Goal: Check status

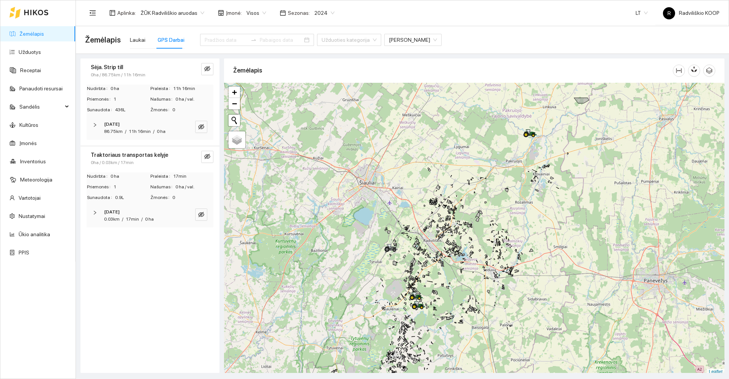
scroll to position [2, 0]
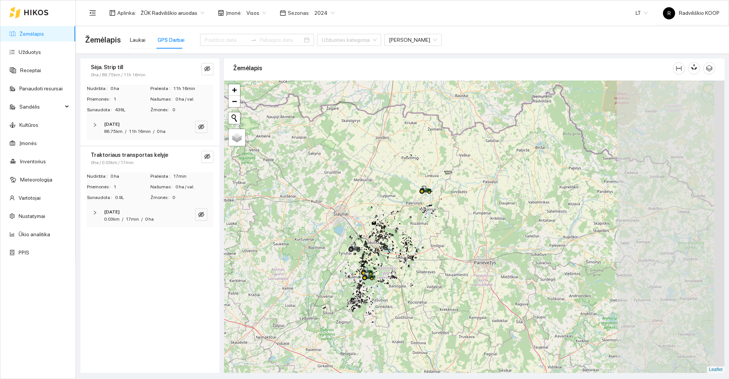
drag, startPoint x: 523, startPoint y: 186, endPoint x: 421, endPoint y: 187, distance: 102.1
click at [423, 187] on icon at bounding box center [425, 188] width 4 height 5
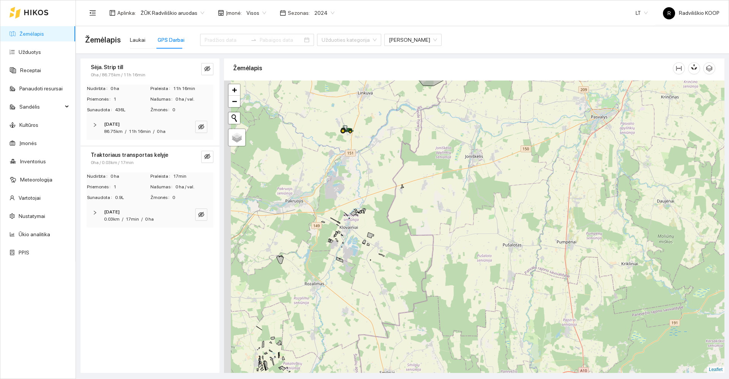
drag, startPoint x: 356, startPoint y: 225, endPoint x: 447, endPoint y: 237, distance: 91.9
click at [447, 237] on div "+ − Nieko nerasta. Bandykite dar kartą. Žemėlapis Palydovas Leaflet" at bounding box center [474, 226] width 500 height 292
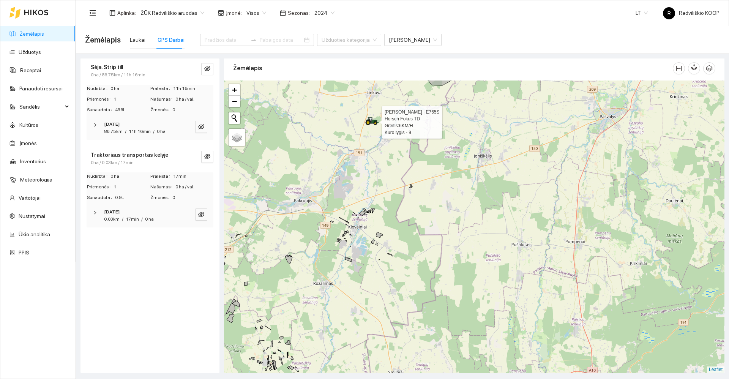
click at [371, 122] on icon at bounding box center [370, 122] width 8 height 4
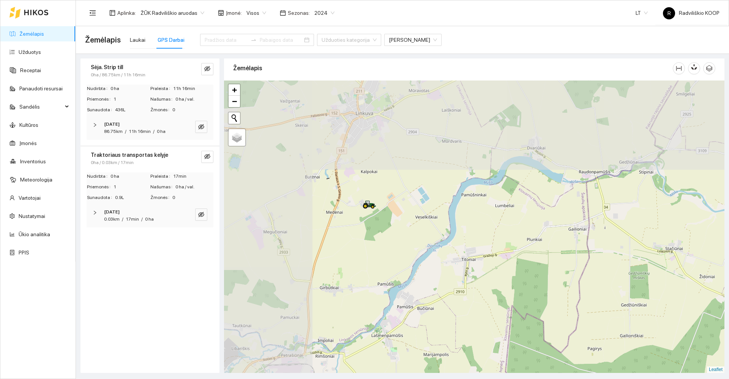
drag, startPoint x: 338, startPoint y: 145, endPoint x: 448, endPoint y: 290, distance: 182.3
click at [453, 311] on div "+ − Nieko nerasta. Bandykite dar kartą. Žemėlapis Palydovas Leaflet" at bounding box center [474, 226] width 500 height 292
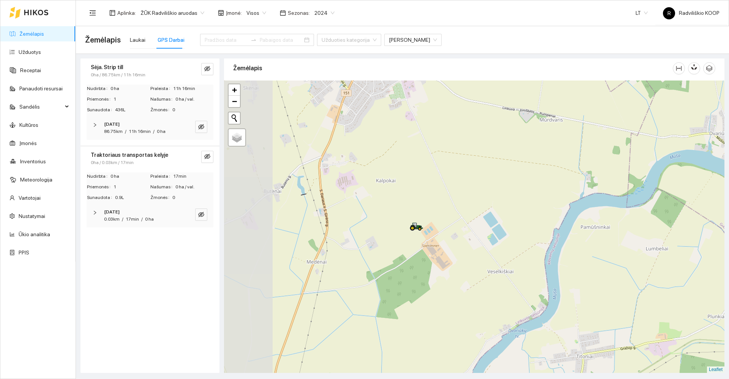
drag, startPoint x: 393, startPoint y: 190, endPoint x: 473, endPoint y: 290, distance: 128.3
click at [473, 290] on div "+ − Nieko nerasta. Bandykite dar kartą. Žemėlapis Palydovas Leaflet" at bounding box center [474, 226] width 500 height 292
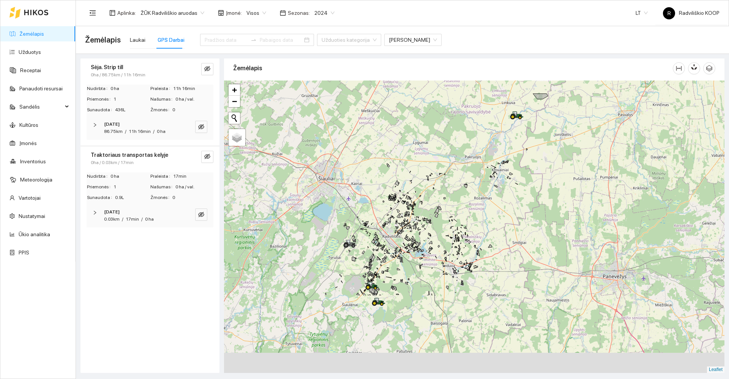
drag, startPoint x: 475, startPoint y: 239, endPoint x: 505, endPoint y: 166, distance: 78.3
click at [505, 166] on div "+ − Nieko nerasta. Bandykite dar kartą. Žemėlapis Palydovas Leaflet" at bounding box center [474, 226] width 500 height 292
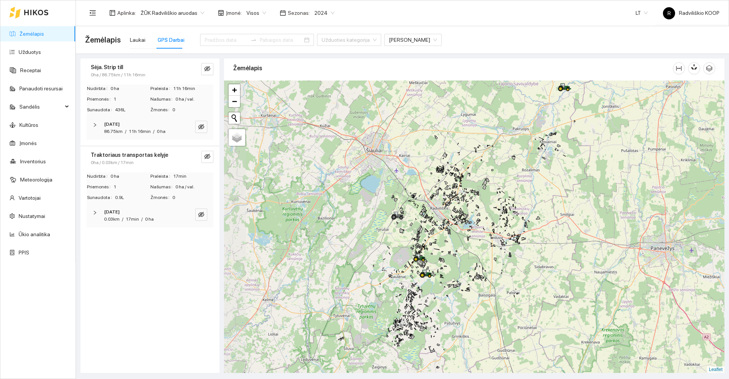
drag, startPoint x: 458, startPoint y: 241, endPoint x: 505, endPoint y: 216, distance: 53.0
click at [505, 216] on div "+ − Nieko nerasta. Bandykite dar kartą. Žemėlapis Palydovas Leaflet" at bounding box center [474, 226] width 500 height 292
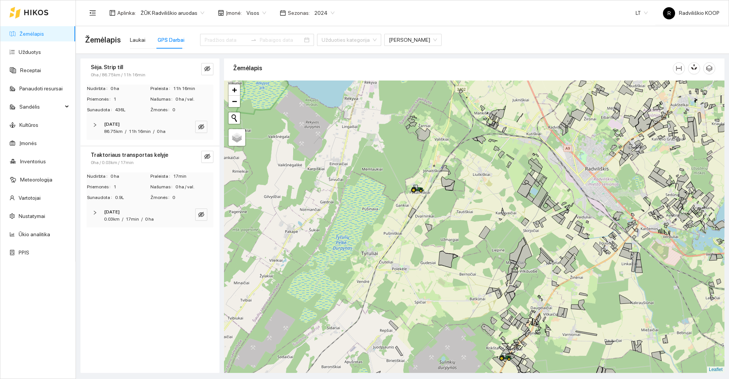
drag, startPoint x: 392, startPoint y: 221, endPoint x: 454, endPoint y: 228, distance: 62.6
click at [454, 228] on div "+ − Nieko nerasta. Bandykite dar kartą. Žemėlapis Palydovas Leaflet" at bounding box center [474, 226] width 500 height 292
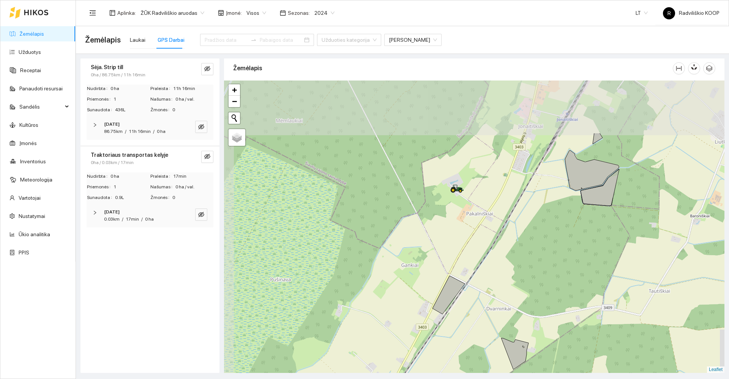
drag, startPoint x: 412, startPoint y: 178, endPoint x: 436, endPoint y: 249, distance: 74.8
click at [436, 249] on div "+ − Nieko nerasta. Bandykite dar kartą. Žemėlapis Palydovas Leaflet" at bounding box center [474, 226] width 500 height 292
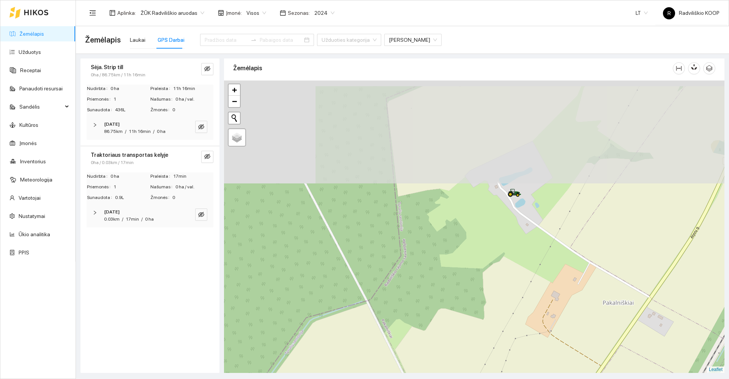
drag, startPoint x: 457, startPoint y: 146, endPoint x: 469, endPoint y: 342, distance: 197.1
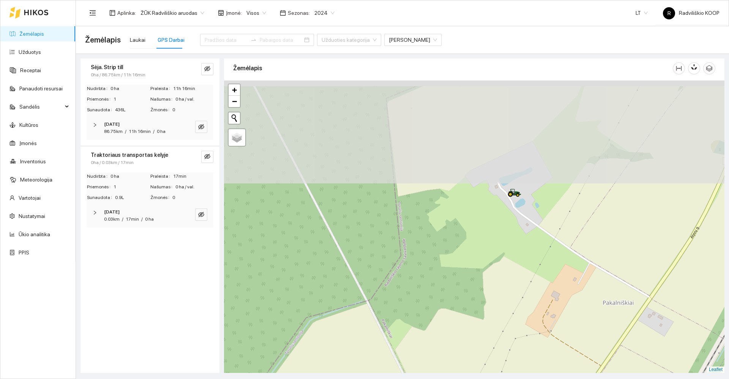
click at [469, 343] on div "+ − Nieko nerasta. Bandykite dar kartą. Žemėlapis Palydovas Leaflet" at bounding box center [474, 226] width 500 height 292
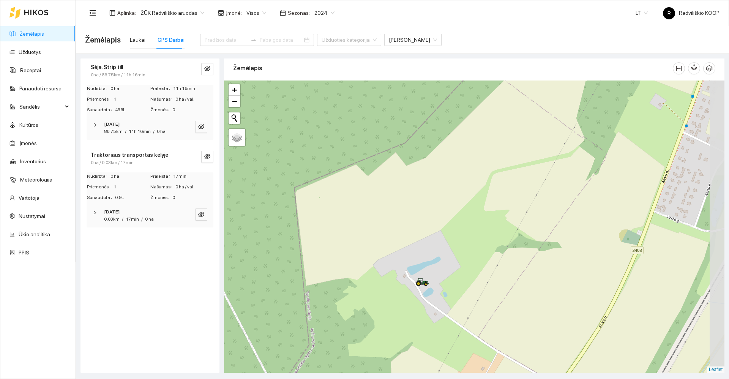
drag, startPoint x: 527, startPoint y: 259, endPoint x: 447, endPoint y: 299, distance: 90.2
click at [447, 304] on div "+ − Nieko nerasta. Bandykite dar kartą. Žemėlapis Palydovas Leaflet" at bounding box center [474, 226] width 500 height 292
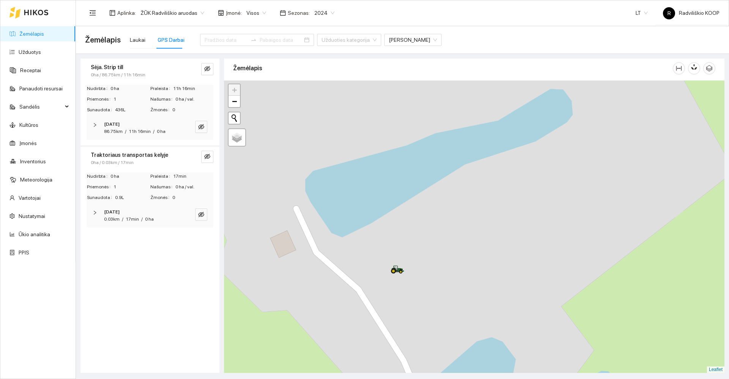
click at [404, 274] on div "+ − Nieko nerasta. Bandykite dar kartą. Žemėlapis Palydovas Leaflet" at bounding box center [474, 226] width 500 height 292
click at [398, 273] on icon at bounding box center [398, 269] width 14 height 8
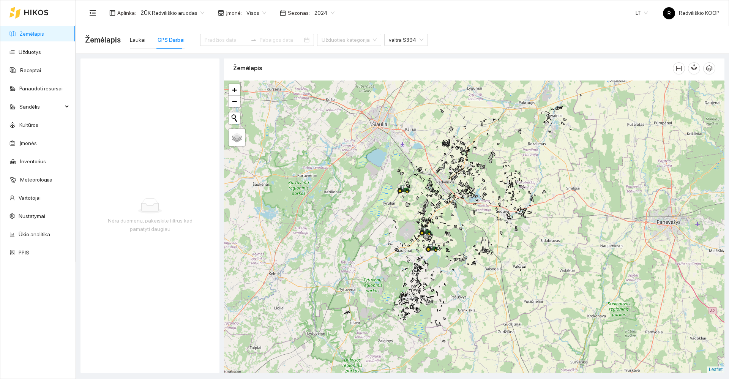
drag, startPoint x: 536, startPoint y: 299, endPoint x: 504, endPoint y: 229, distance: 76.8
click at [505, 230] on div "+ − Nieko nerasta. Bandykite dar kartą. Žemėlapis Palydovas Leaflet" at bounding box center [474, 226] width 500 height 292
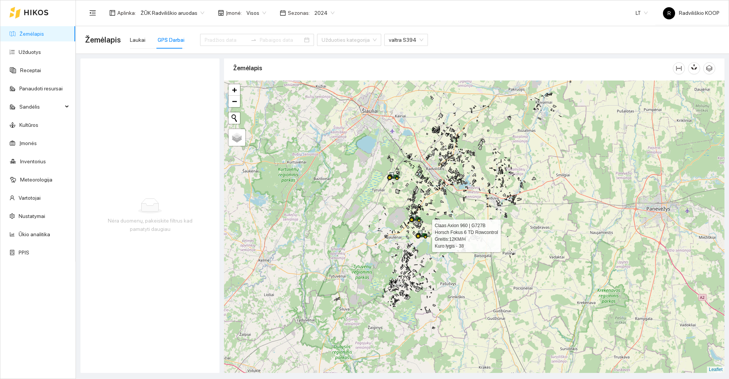
click at [426, 238] on icon at bounding box center [425, 236] width 3 height 3
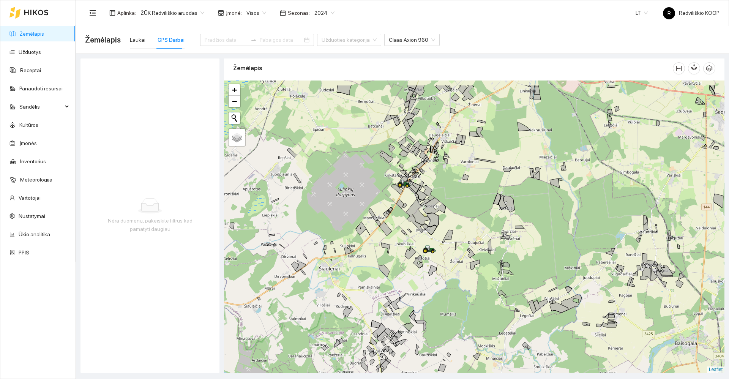
click at [455, 269] on div "+ − Nieko nerasta. Bandykite dar kartą. Žemėlapis Palydovas Leaflet" at bounding box center [474, 226] width 500 height 292
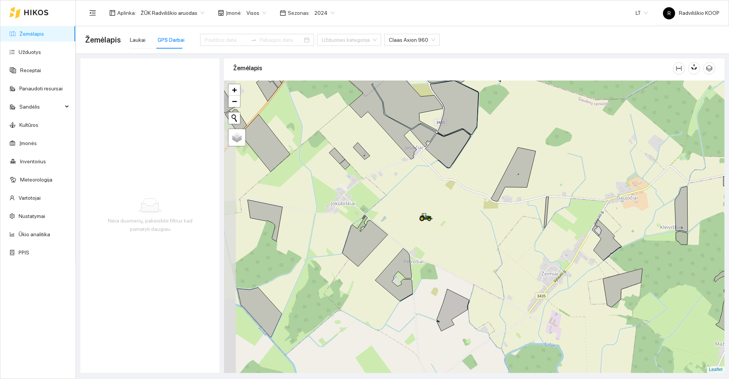
drag, startPoint x: 394, startPoint y: 246, endPoint x: 436, endPoint y: 247, distance: 41.4
click at [436, 247] on div "+ − Nieko nerasta. Bandykite dar kartą. Žemėlapis Palydovas Leaflet" at bounding box center [474, 226] width 500 height 292
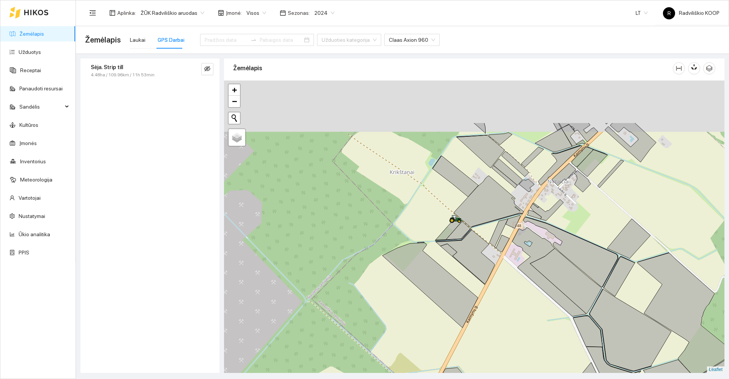
drag, startPoint x: 408, startPoint y: 173, endPoint x: 455, endPoint y: 260, distance: 99.4
click at [455, 260] on icon at bounding box center [465, 257] width 59 height 54
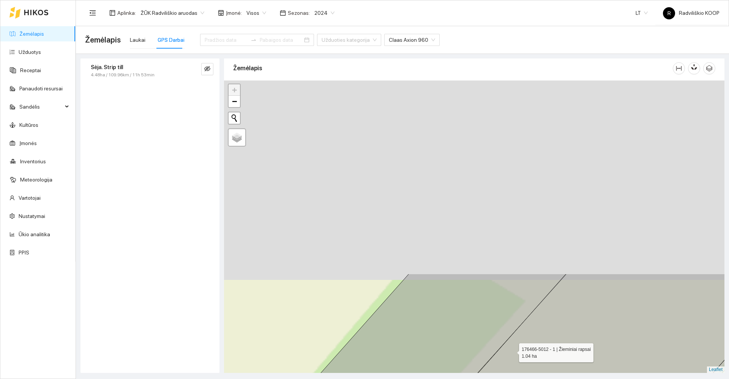
drag, startPoint x: 453, startPoint y: 166, endPoint x: 511, endPoint y: 373, distance: 214.9
click at [516, 379] on html "Žemėlapis Užduotys Receptai Panaudoti resursai Sandėlis Kultūros Įmonės Invento…" at bounding box center [364, 189] width 729 height 379
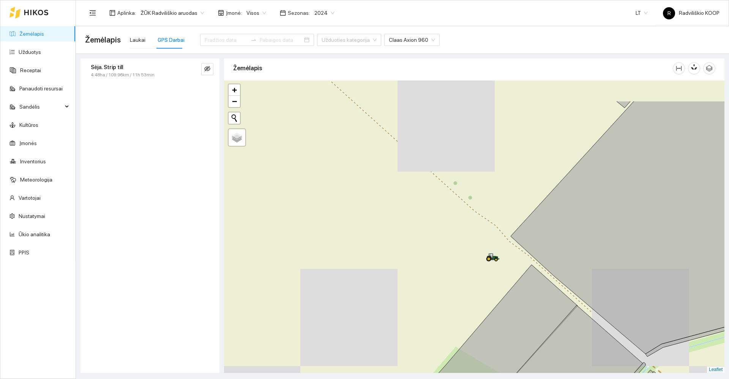
drag, startPoint x: 494, startPoint y: 259, endPoint x: 475, endPoint y: 278, distance: 26.6
click at [472, 281] on div "+ − Nieko nerasta. Bandykite dar kartą. Žemėlapis Palydovas Leaflet" at bounding box center [474, 226] width 500 height 292
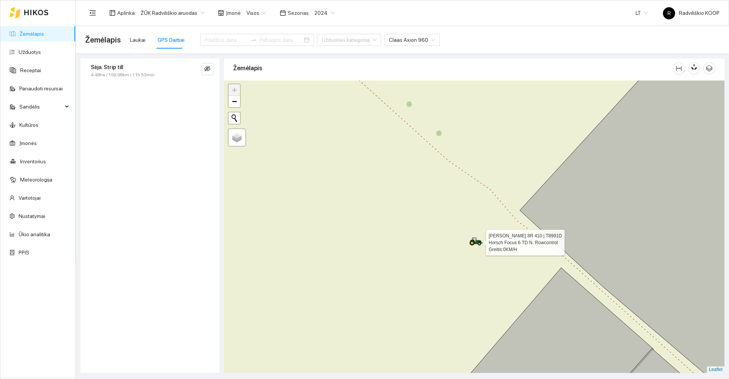
click at [478, 243] on icon at bounding box center [480, 243] width 4 height 2
